Goal: Task Accomplishment & Management: Manage account settings

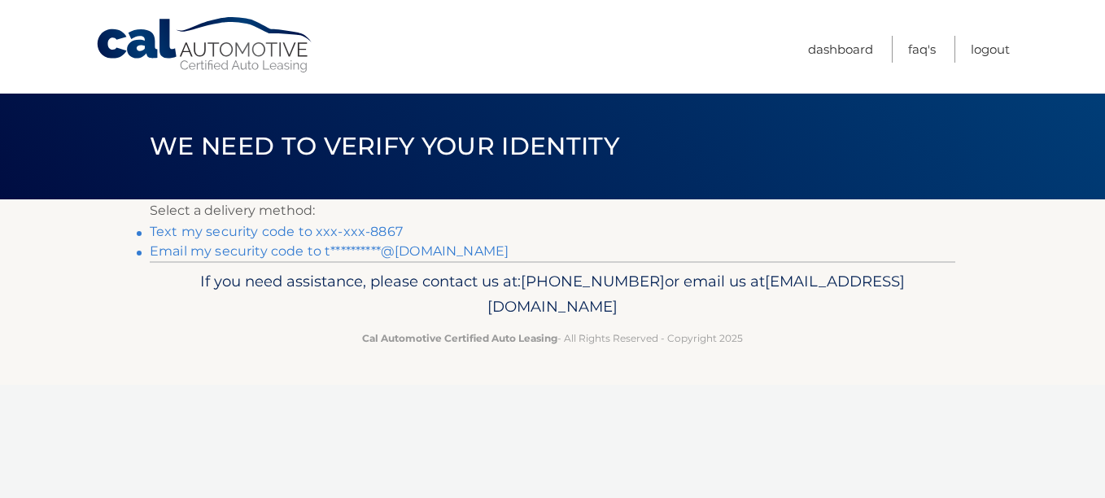
click at [368, 231] on link "Text my security code to xxx-xxx-8867" at bounding box center [276, 231] width 253 height 15
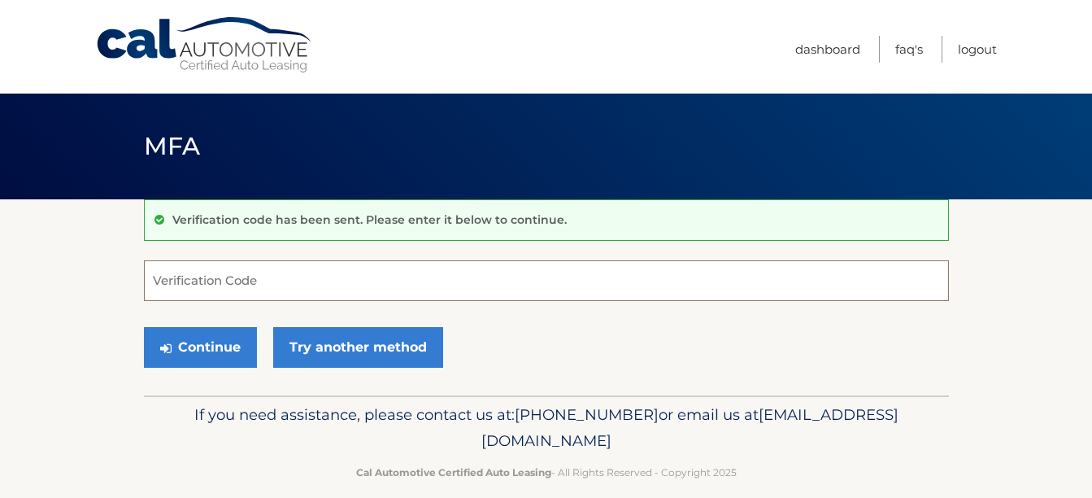
click at [329, 285] on input "Verification Code" at bounding box center [546, 280] width 805 height 41
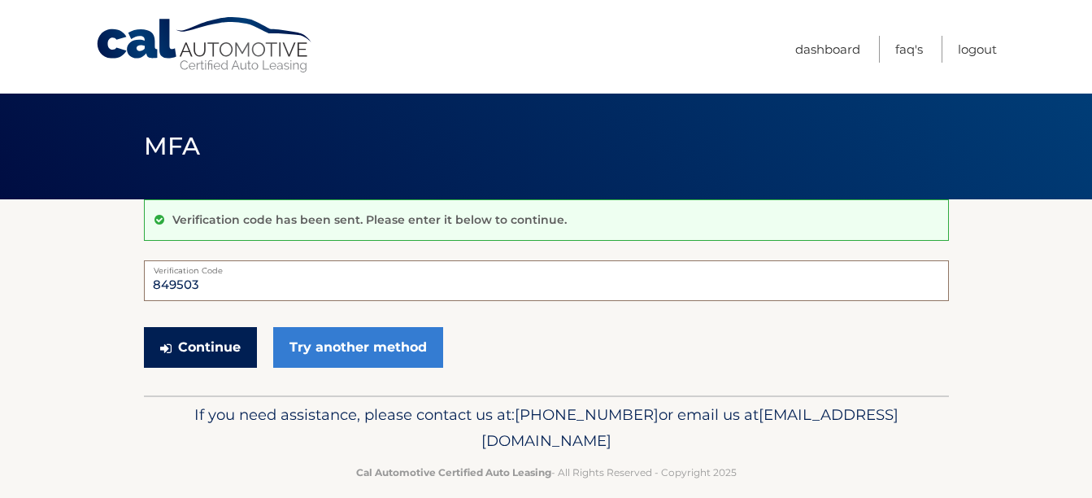
type input "849503"
click at [220, 338] on button "Continue" at bounding box center [200, 347] width 113 height 41
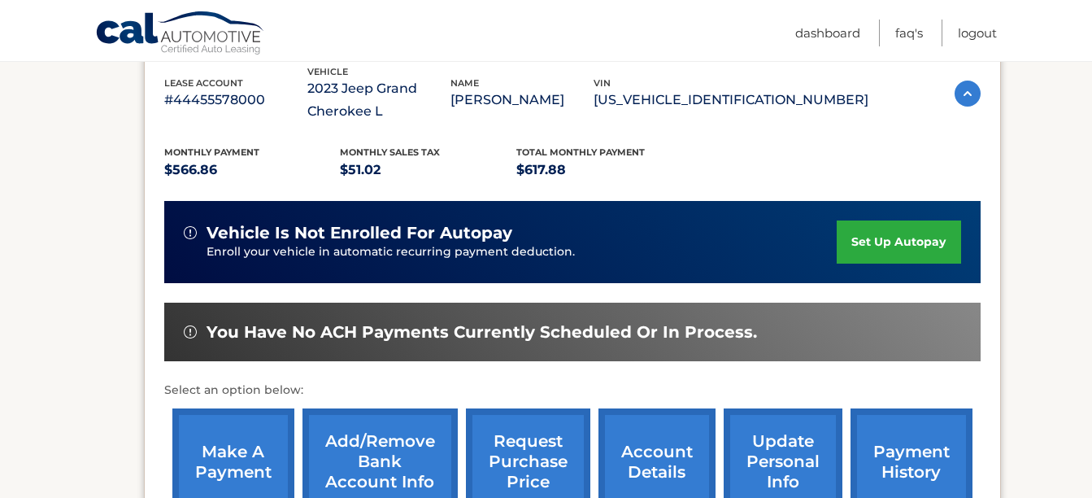
scroll to position [260, 0]
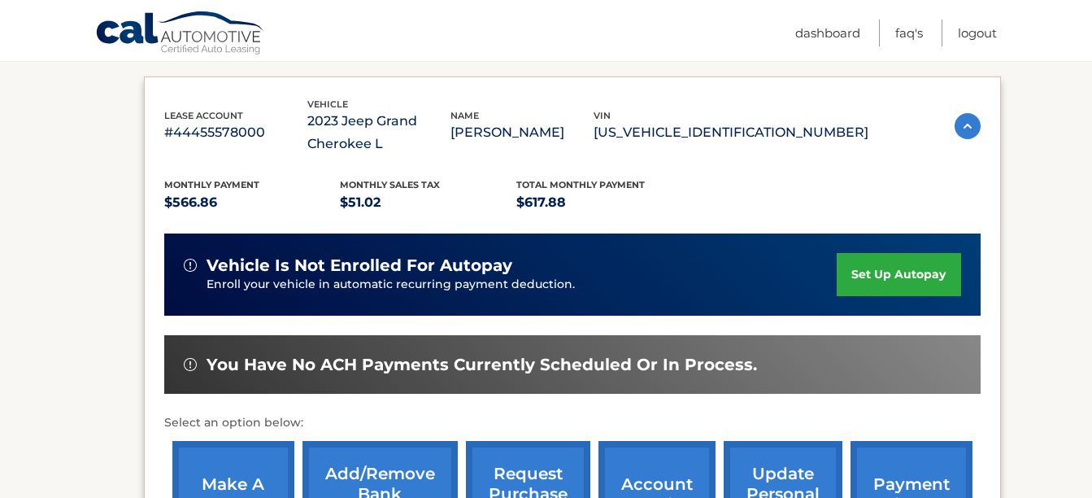
click at [233, 454] on link "make a payment" at bounding box center [233, 494] width 122 height 107
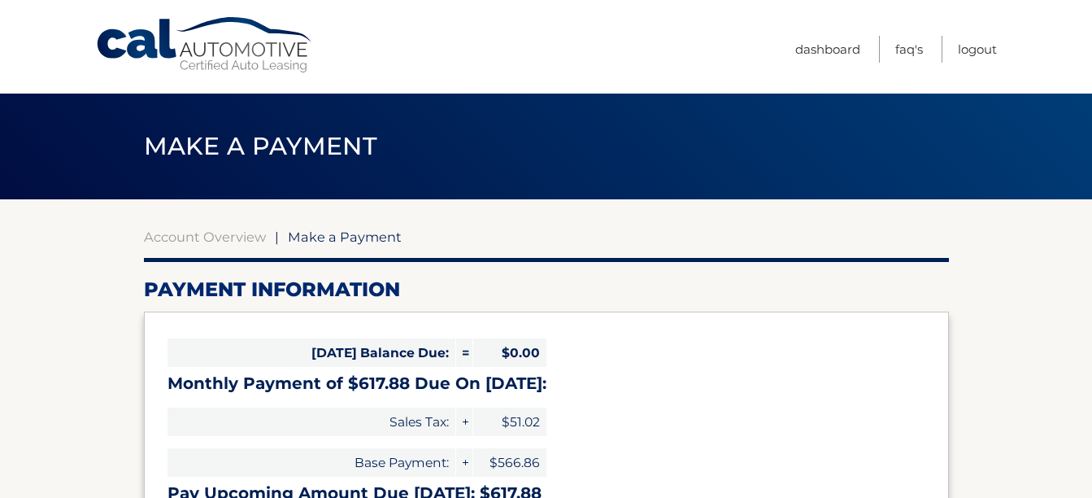
select select "YzUwNDk3ZDUtMjI2YS00ZjAxLWI3OTYtNDFjZjgxYmFlODM5"
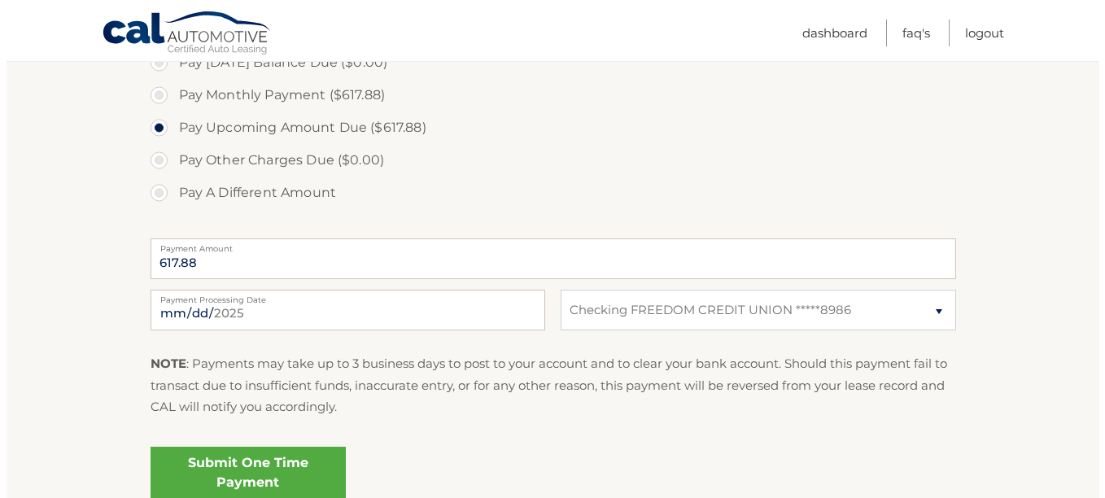
scroll to position [521, 0]
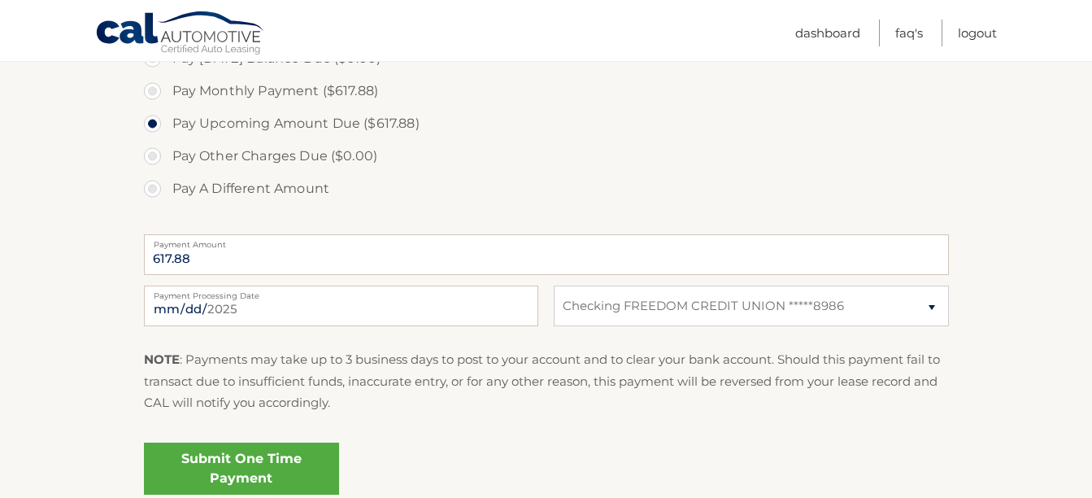
click at [220, 459] on link "Submit One Time Payment" at bounding box center [241, 468] width 195 height 52
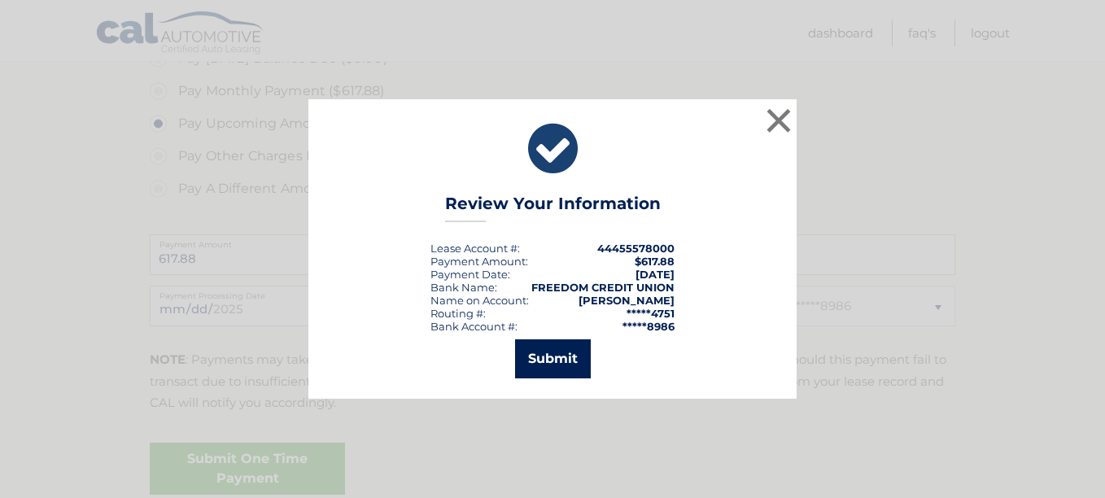
click at [585, 352] on button "Submit" at bounding box center [553, 358] width 76 height 39
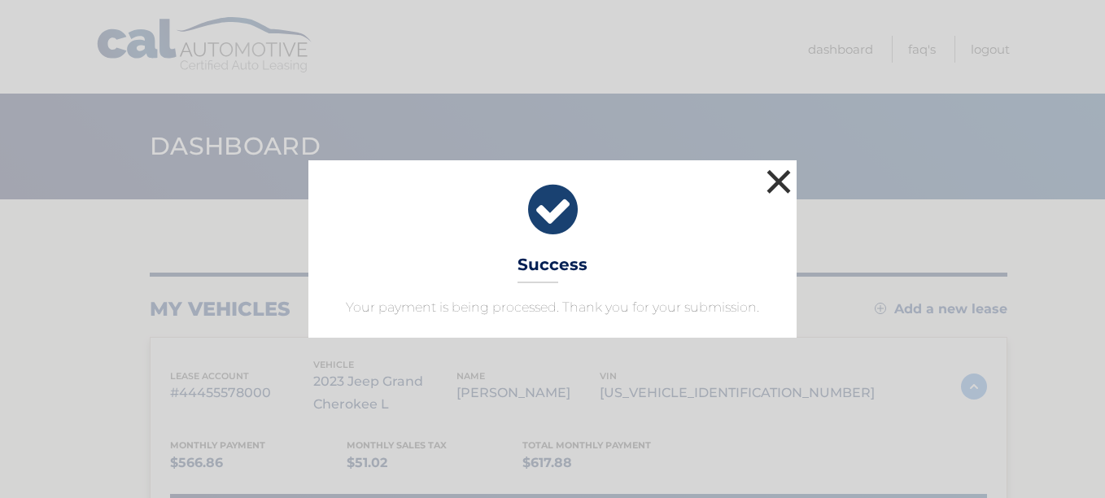
click at [782, 168] on button "×" at bounding box center [778, 181] width 33 height 33
